Goal: Task Accomplishment & Management: Manage account settings

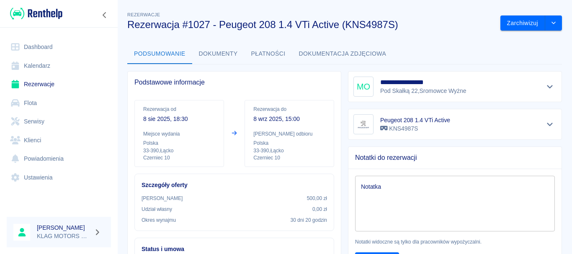
click at [225, 57] on button "Dokumenty" at bounding box center [218, 54] width 52 height 20
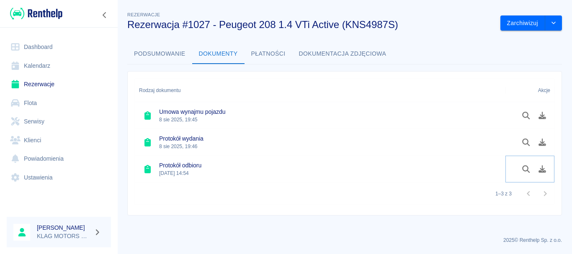
click at [527, 172] on icon "Podgląd dokumentu" at bounding box center [526, 169] width 10 height 8
click at [162, 58] on button "Podsumowanie" at bounding box center [159, 54] width 65 height 20
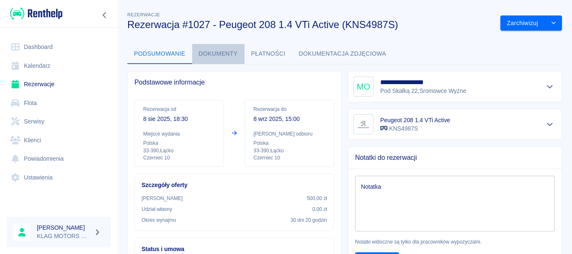
click at [211, 58] on button "Dokumenty" at bounding box center [218, 54] width 52 height 20
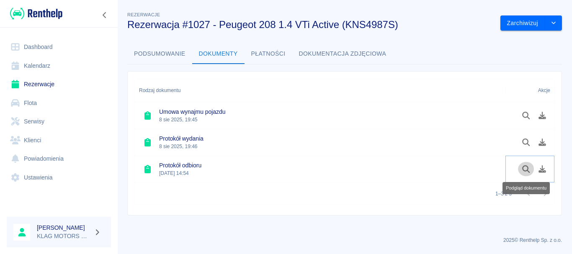
click at [523, 165] on icon "Podgląd dokumentu" at bounding box center [526, 169] width 10 height 8
click at [527, 141] on icon "Podgląd dokumentu" at bounding box center [526, 143] width 10 height 8
click at [527, 118] on icon "Podgląd dokumentu" at bounding box center [526, 116] width 10 height 8
